Goal: Information Seeking & Learning: Learn about a topic

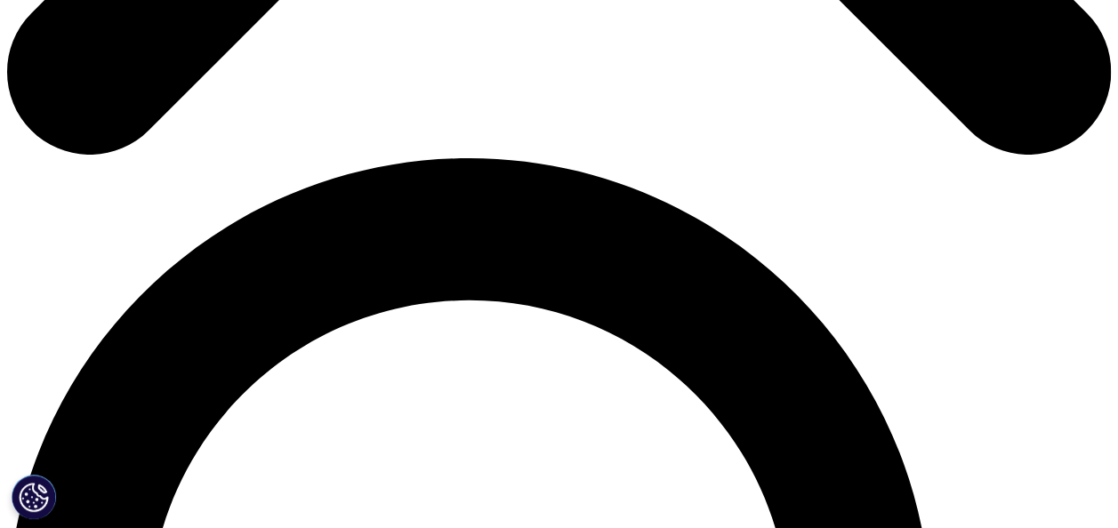
scroll to position [973, 0]
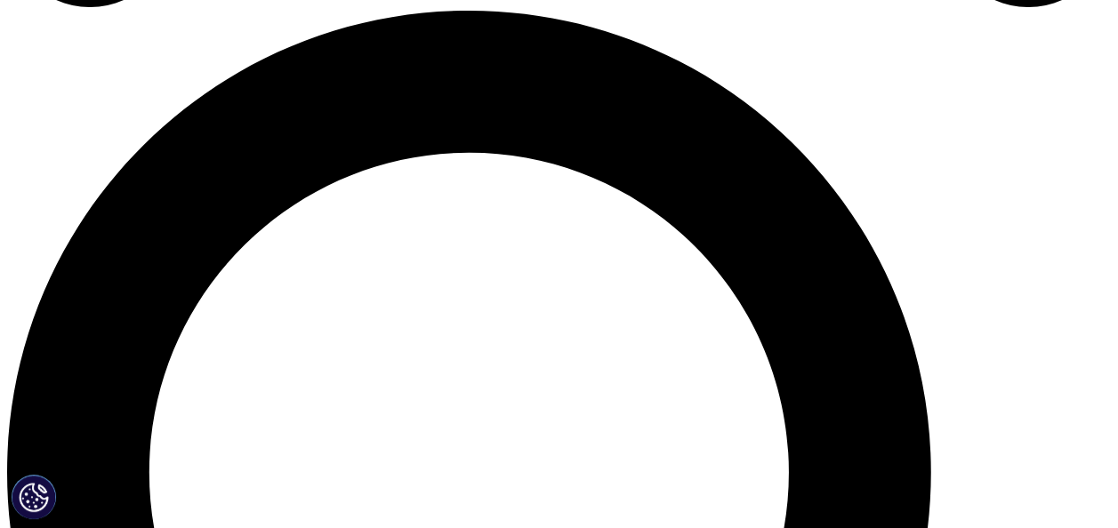
scroll to position [1136, 0]
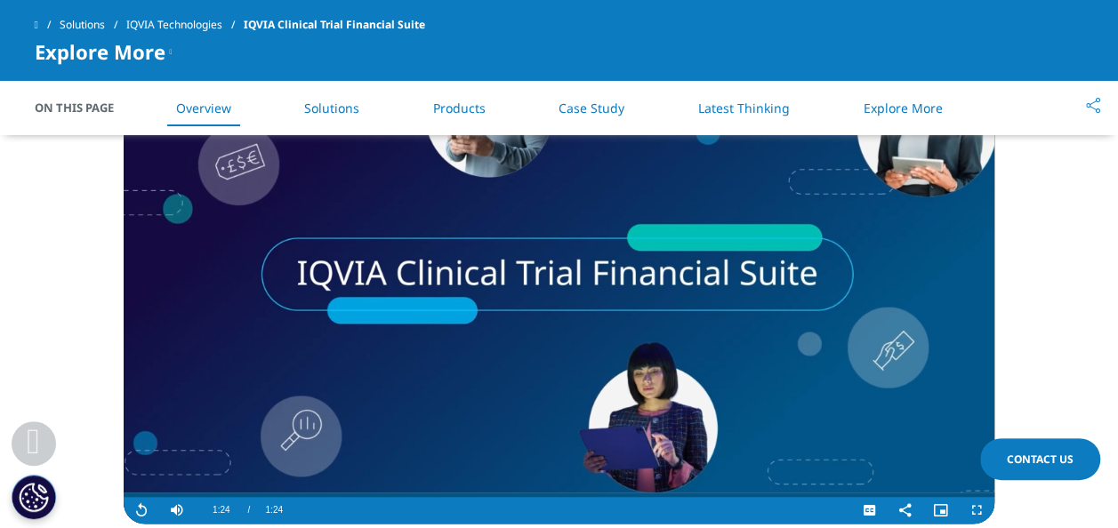
click at [562, 333] on video "Video Player" at bounding box center [559, 278] width 871 height 491
